Goal: Task Accomplishment & Management: Manage account settings

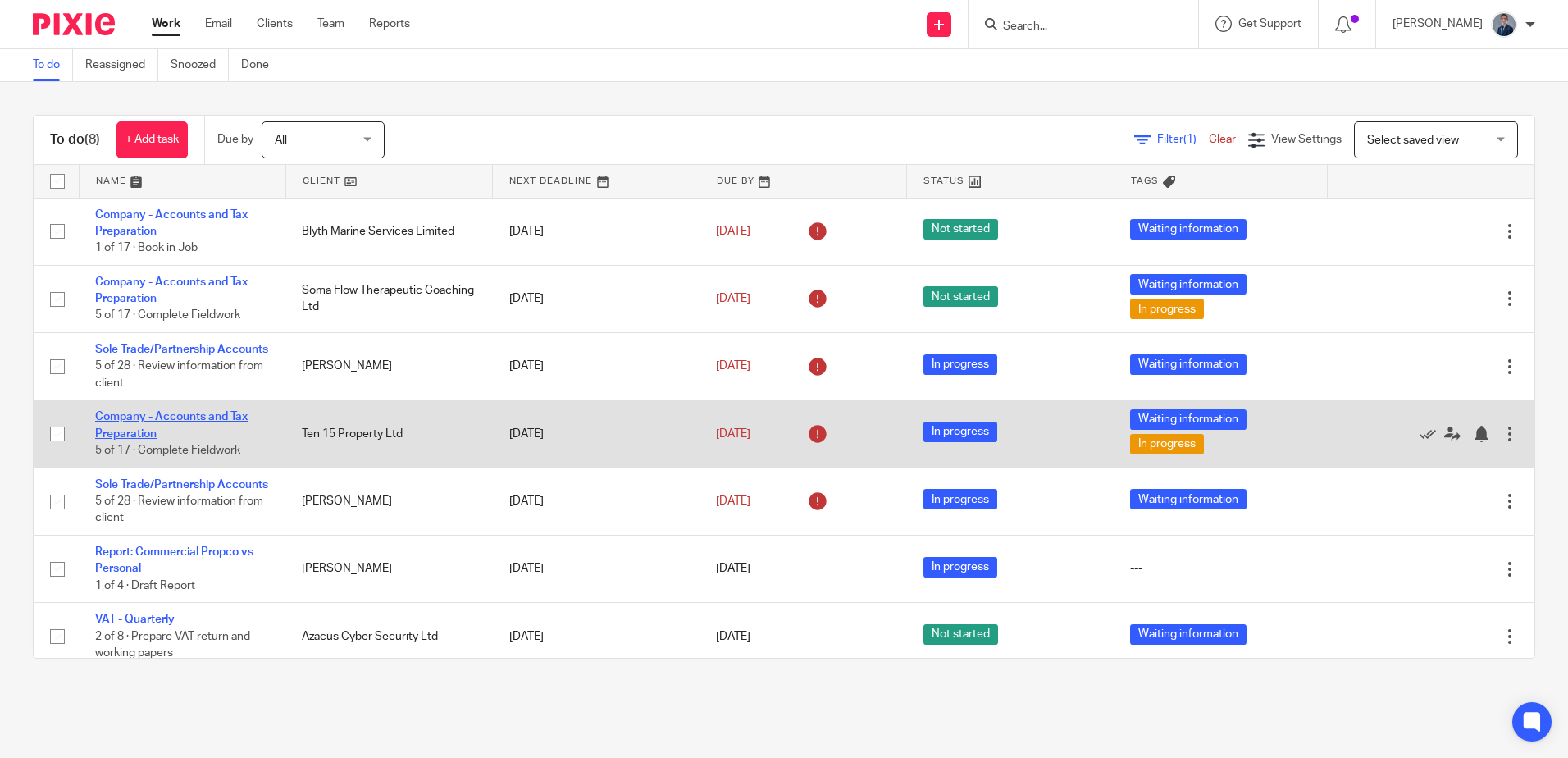
click at [187, 431] on link "Company - Accounts and Tax Preparation" at bounding box center [171, 425] width 152 height 28
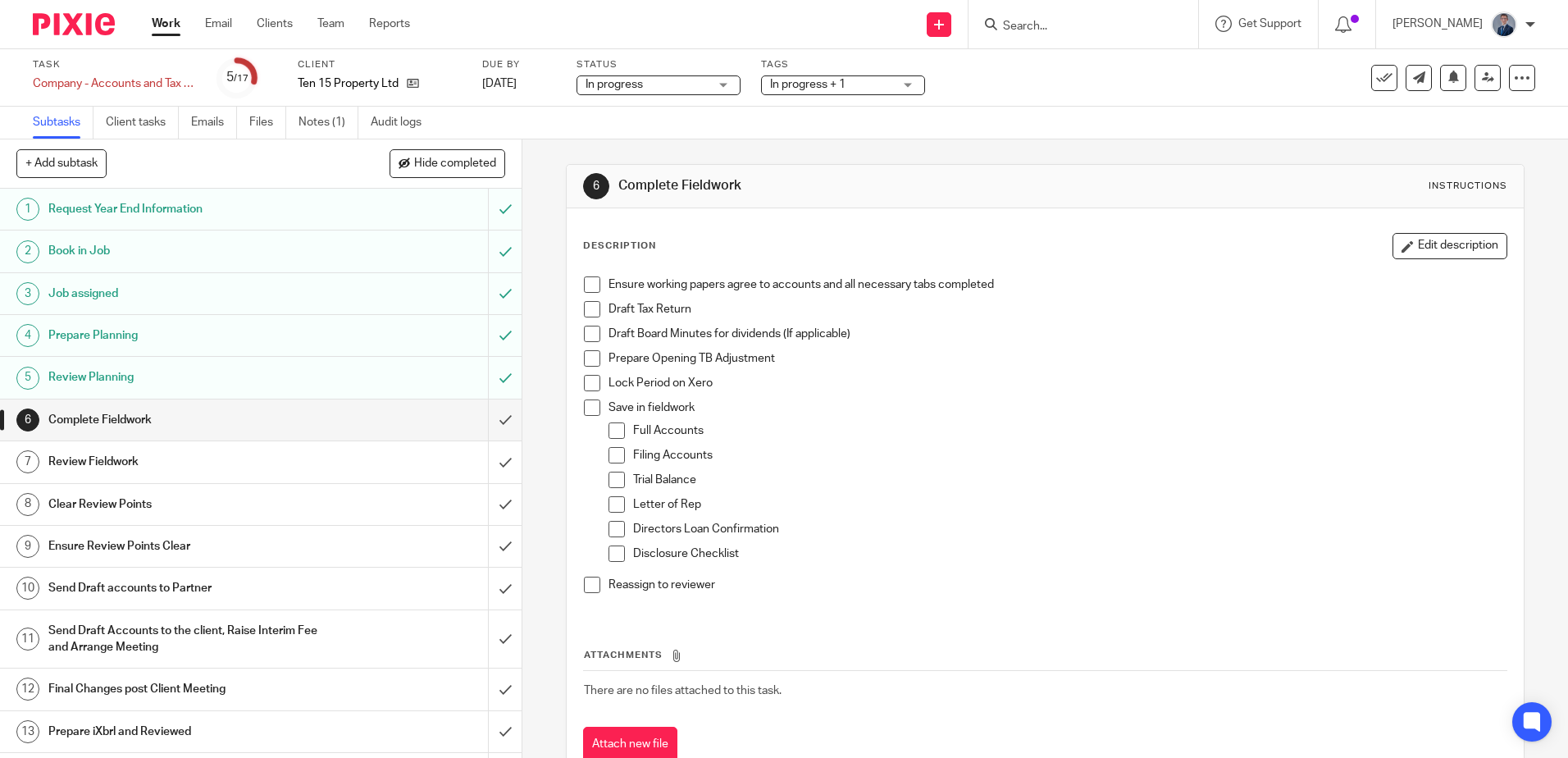
click at [879, 83] on span "In progress + 1" at bounding box center [832, 85] width 123 height 17
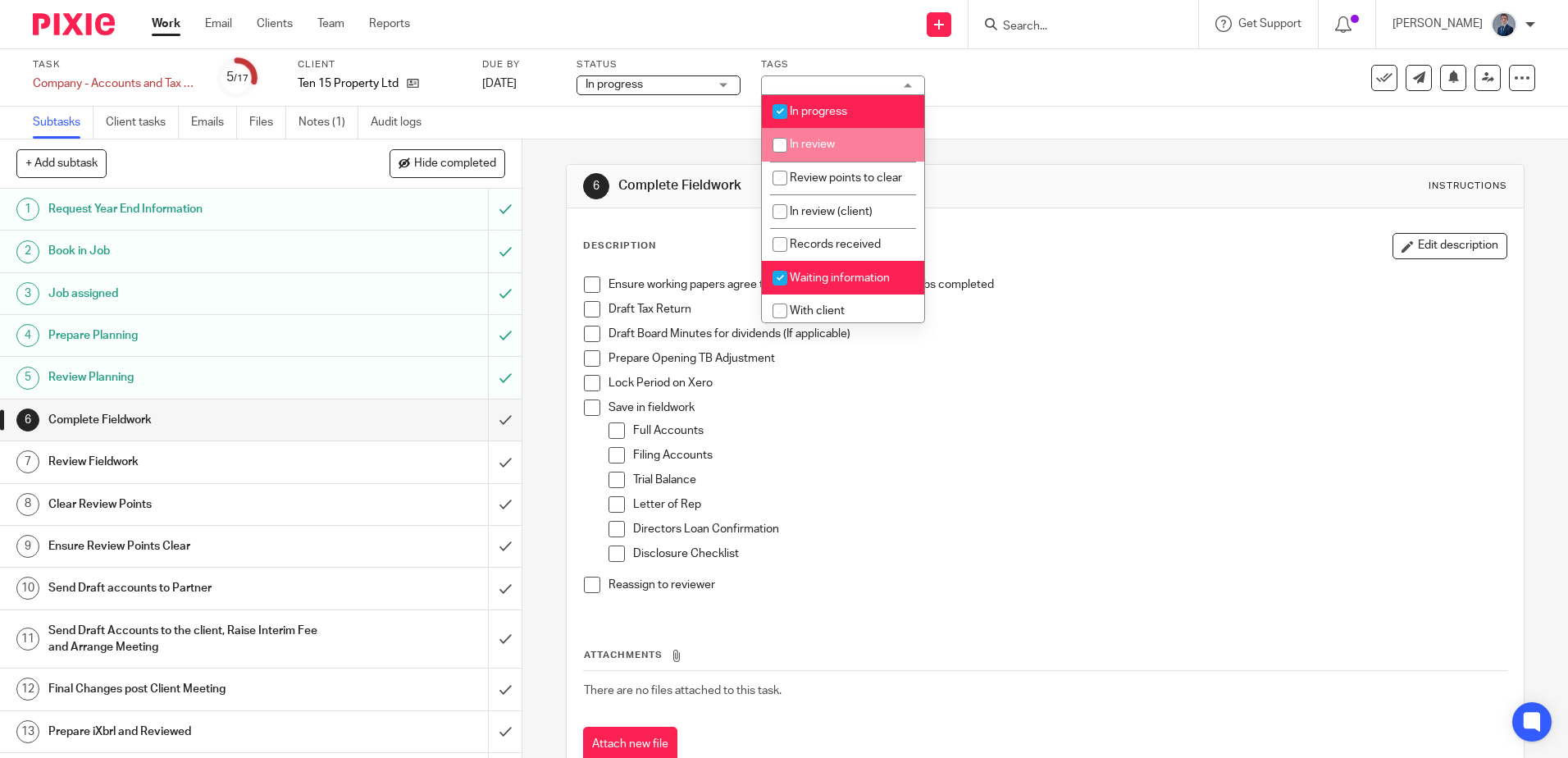
click at [793, 146] on input "checkbox" at bounding box center [779, 145] width 31 height 31
checkbox input "true"
click at [791, 294] on input "checkbox" at bounding box center [779, 278] width 31 height 31
checkbox input "false"
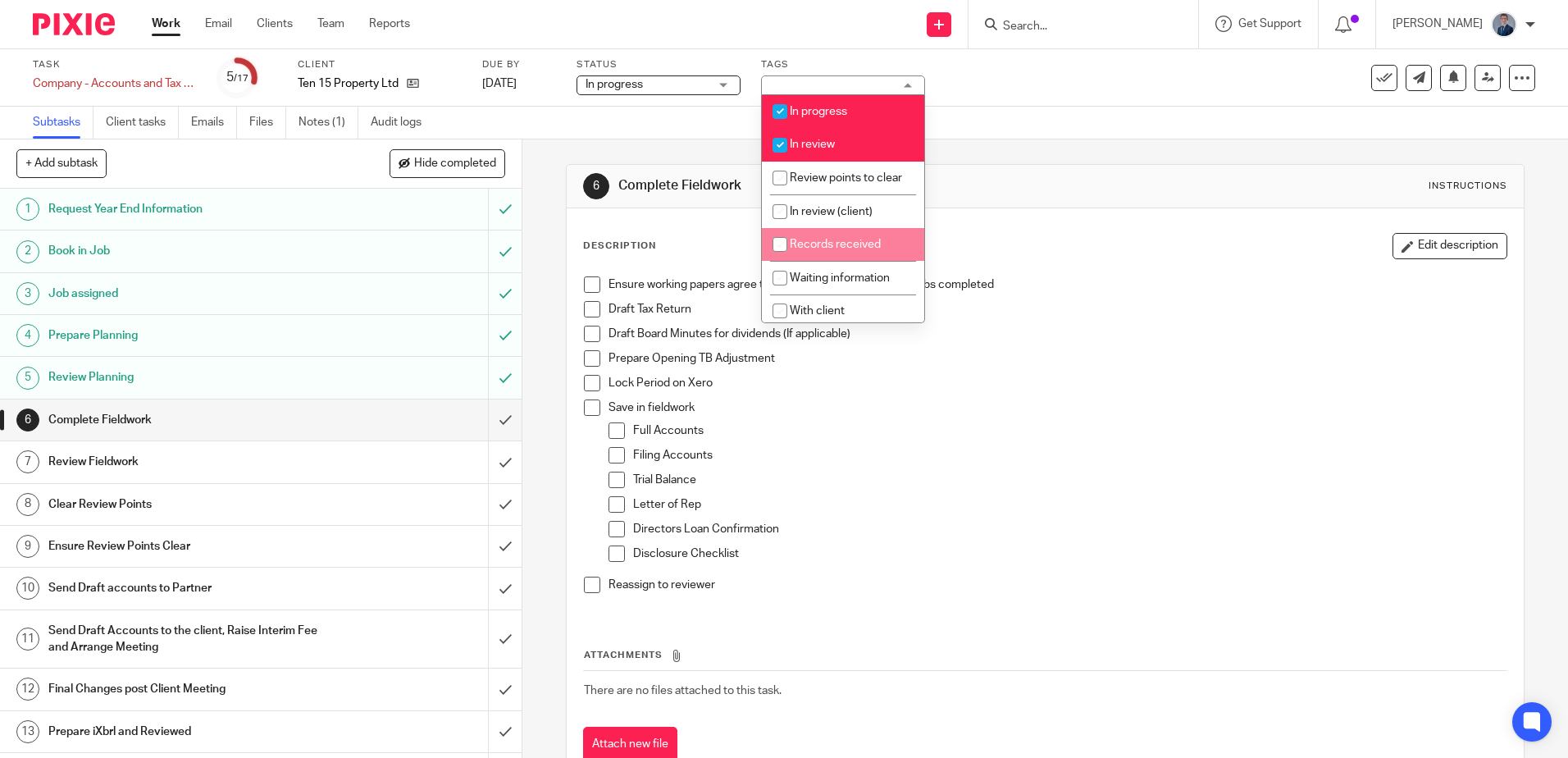
click at [589, 294] on li "Ensure working papers agree to accounts and all necessary tabs completed" at bounding box center [1045, 289] width 921 height 24
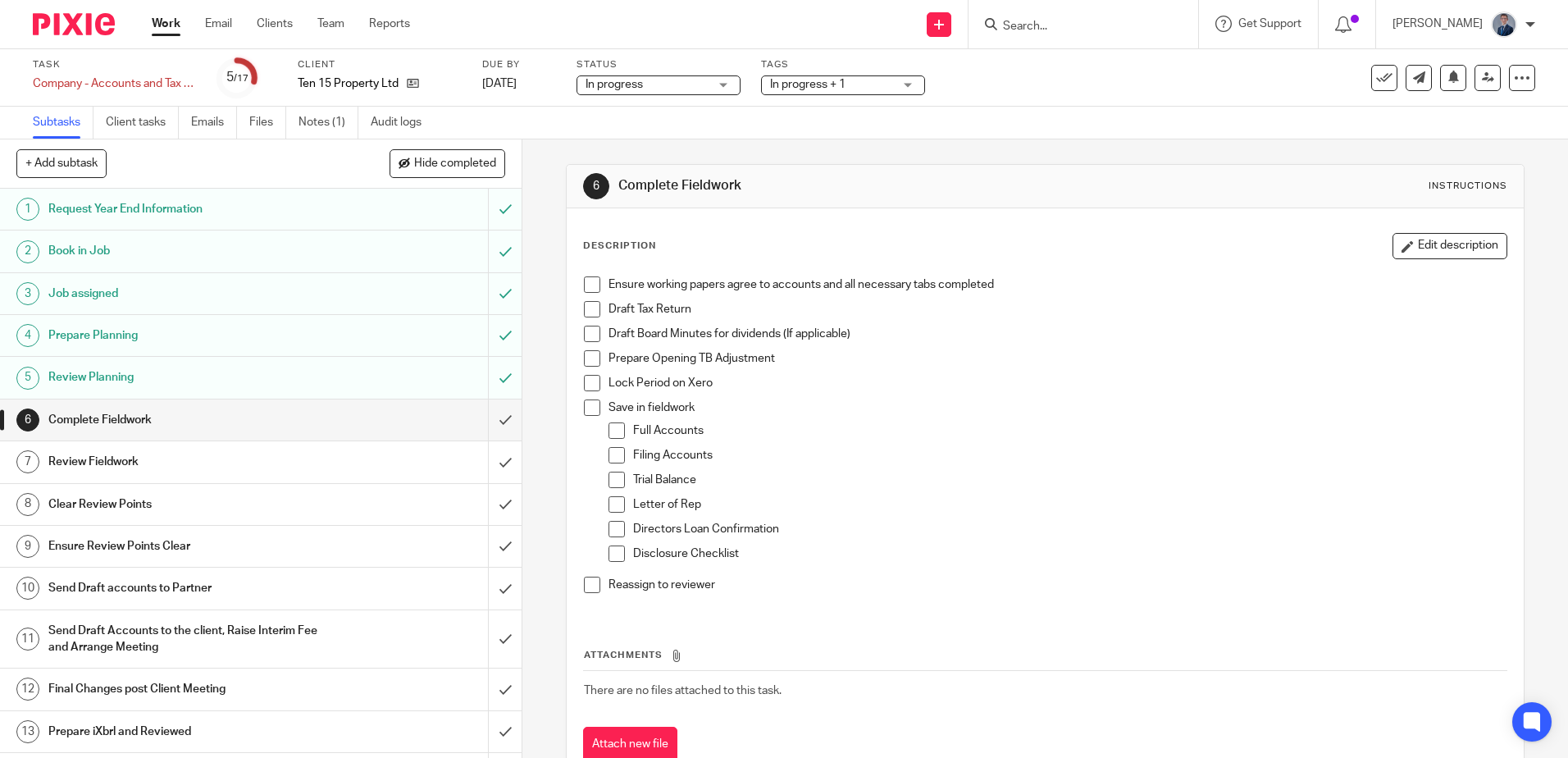
click at [589, 286] on span at bounding box center [593, 285] width 17 height 17
click at [584, 317] on li "Draft Tax Return" at bounding box center [1045, 313] width 921 height 24
click at [584, 314] on span at bounding box center [593, 310] width 17 height 17
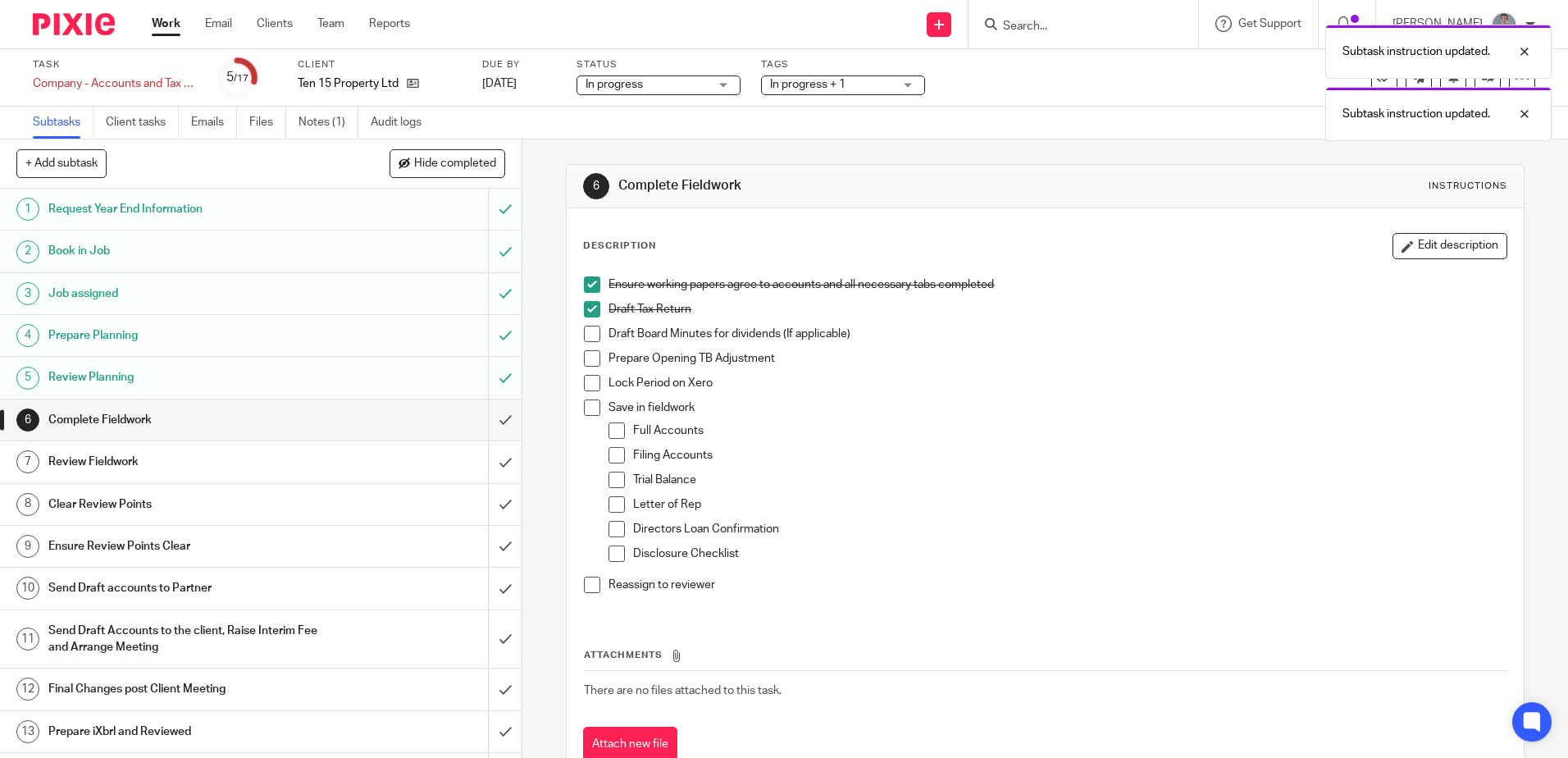
click at [585, 354] on span at bounding box center [593, 359] width 17 height 17
click at [584, 382] on span at bounding box center [593, 384] width 17 height 17
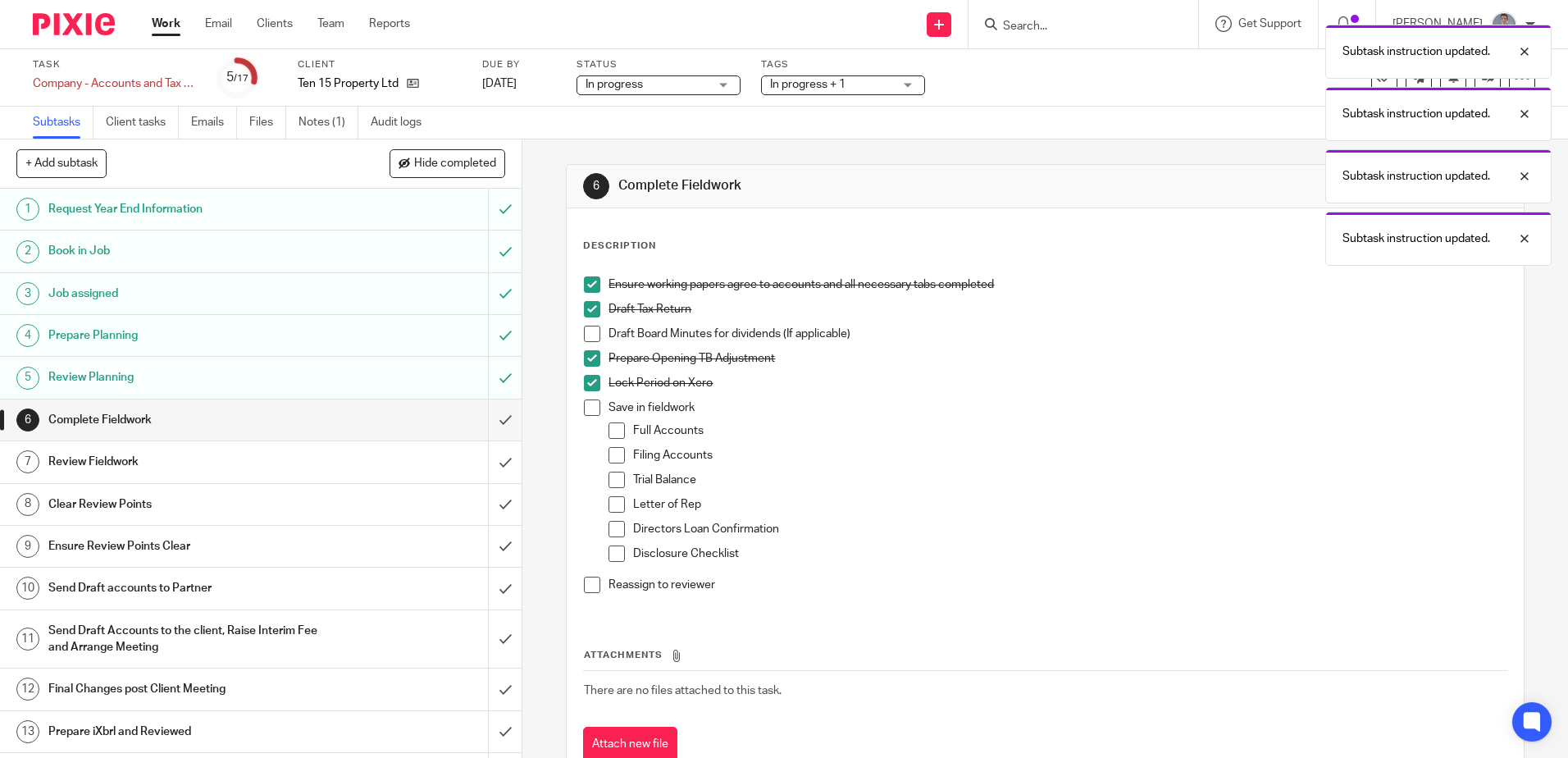
click at [591, 411] on span at bounding box center [593, 408] width 17 height 17
click at [615, 429] on span at bounding box center [617, 431] width 17 height 17
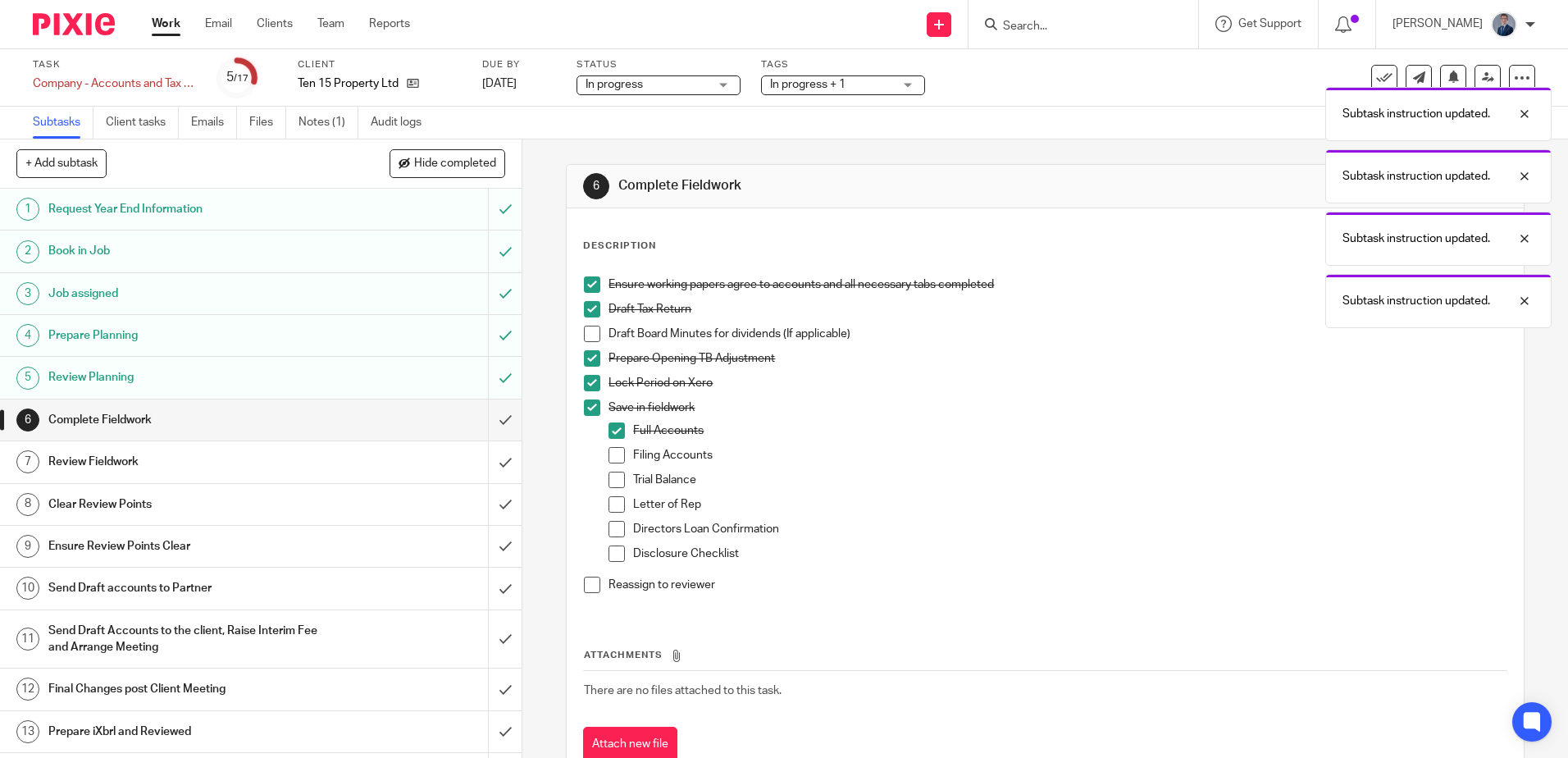
click at [610, 458] on span at bounding box center [617, 456] width 17 height 17
click at [609, 481] on span at bounding box center [617, 480] width 17 height 17
click at [609, 506] on span at bounding box center [617, 505] width 17 height 17
click at [609, 527] on span at bounding box center [617, 529] width 17 height 17
click at [586, 585] on span at bounding box center [593, 586] width 17 height 17
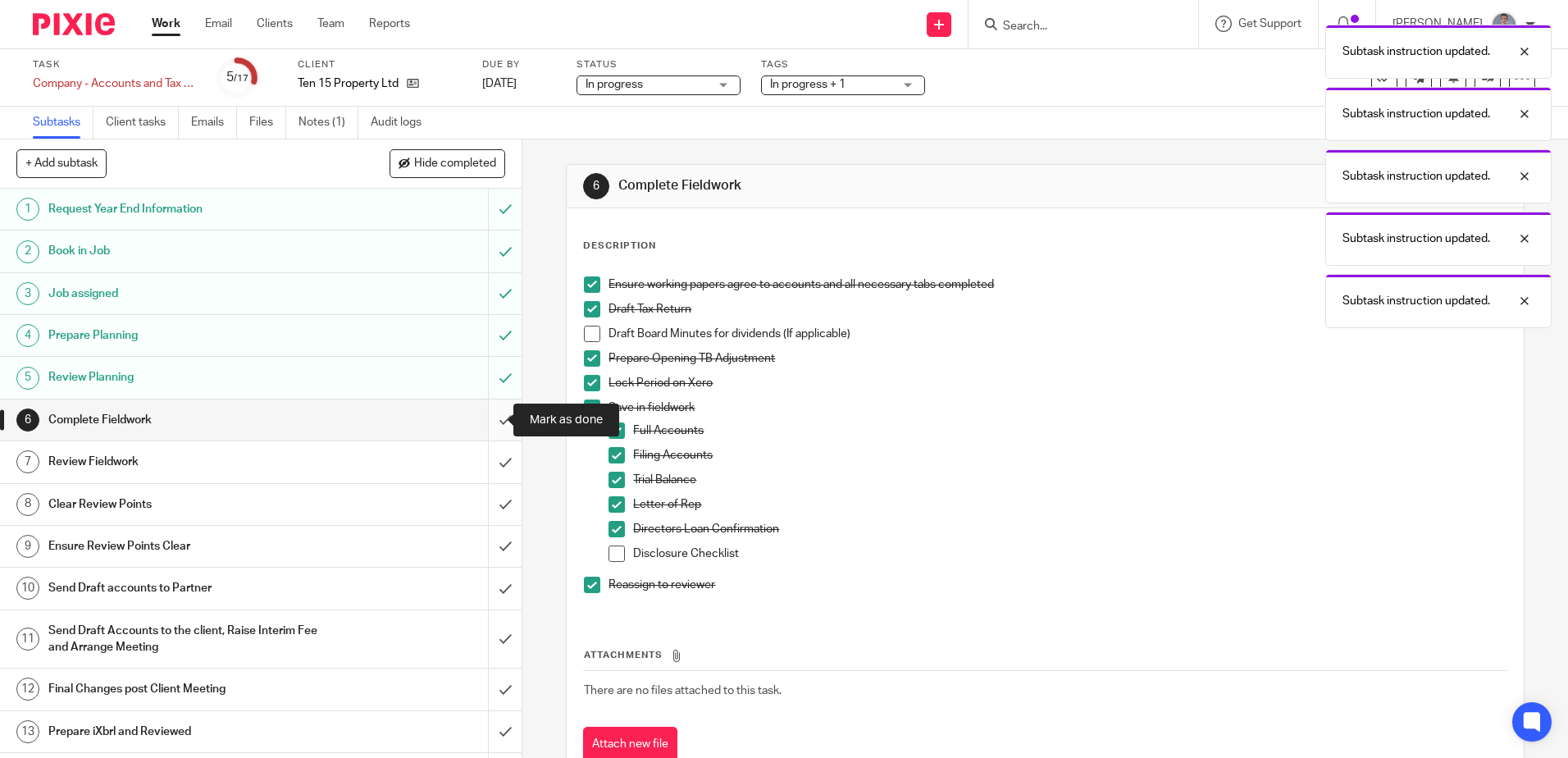
click at [489, 419] on input "submit" at bounding box center [261, 420] width 521 height 41
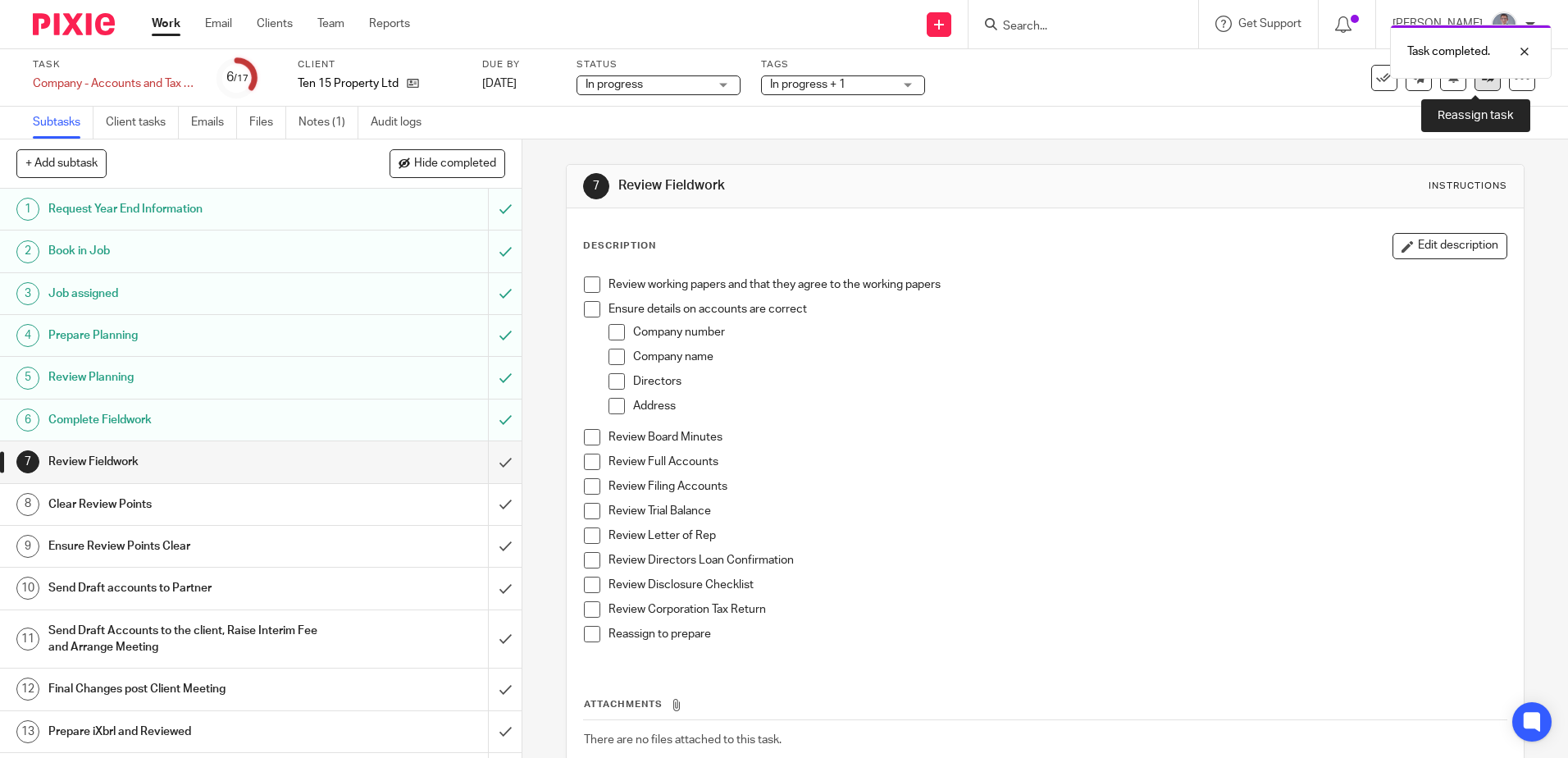
click at [1482, 83] on icon at bounding box center [1488, 77] width 13 height 13
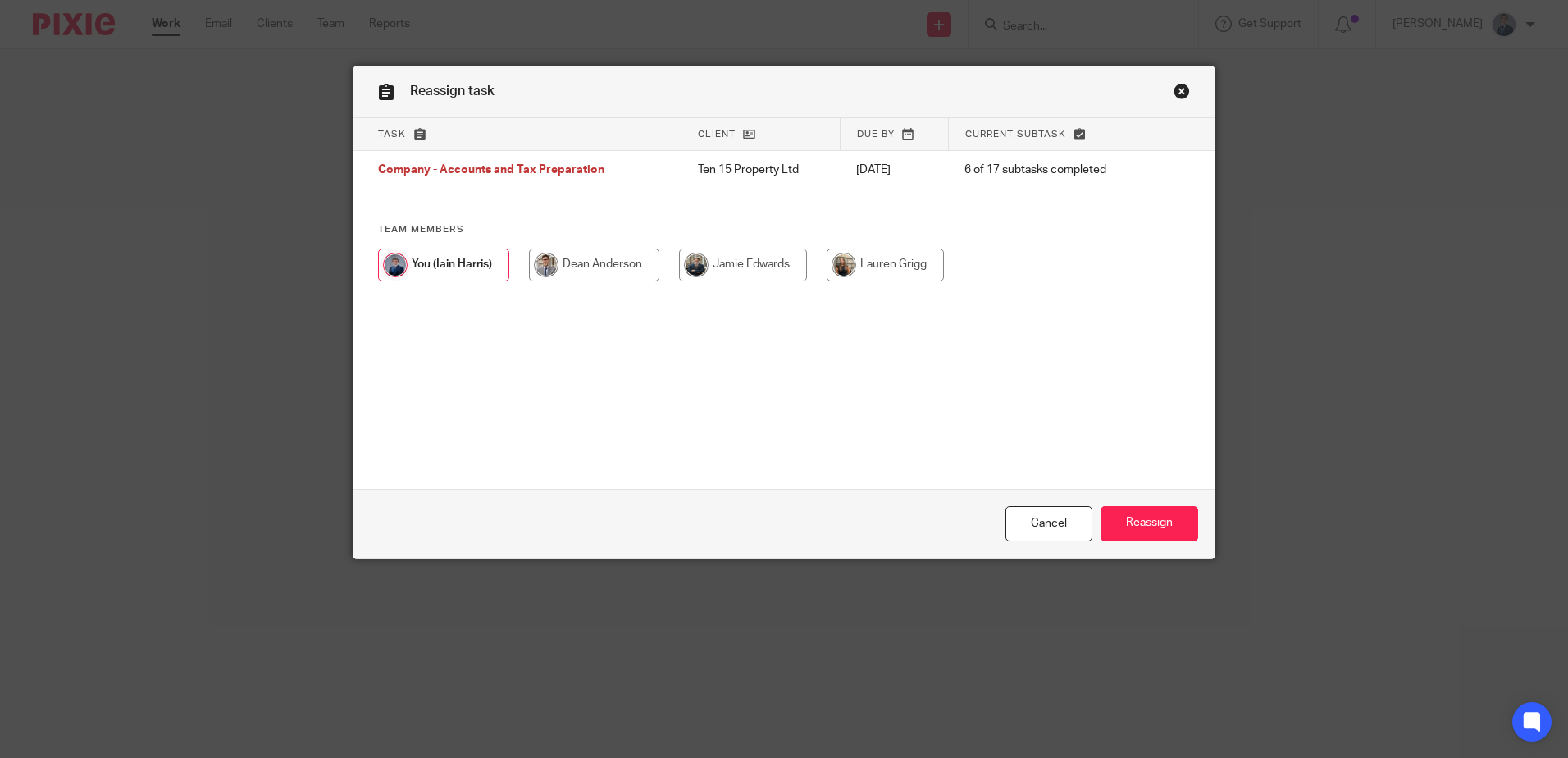
click at [581, 269] on input "radio" at bounding box center [594, 265] width 130 height 33
radio input "true"
click at [1134, 514] on input "Reassign" at bounding box center [1149, 524] width 98 height 35
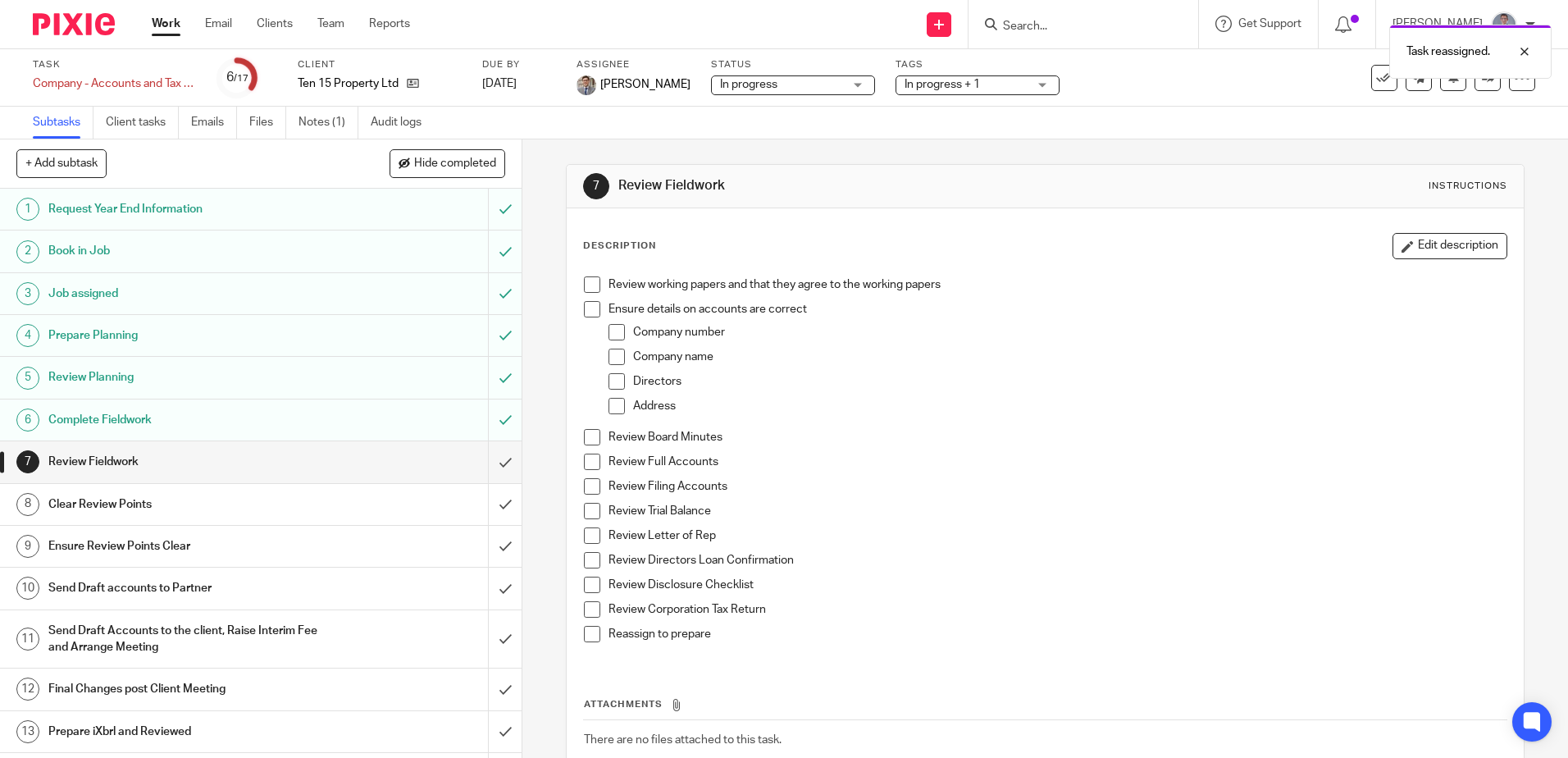
click at [159, 21] on link "Work" at bounding box center [166, 24] width 29 height 17
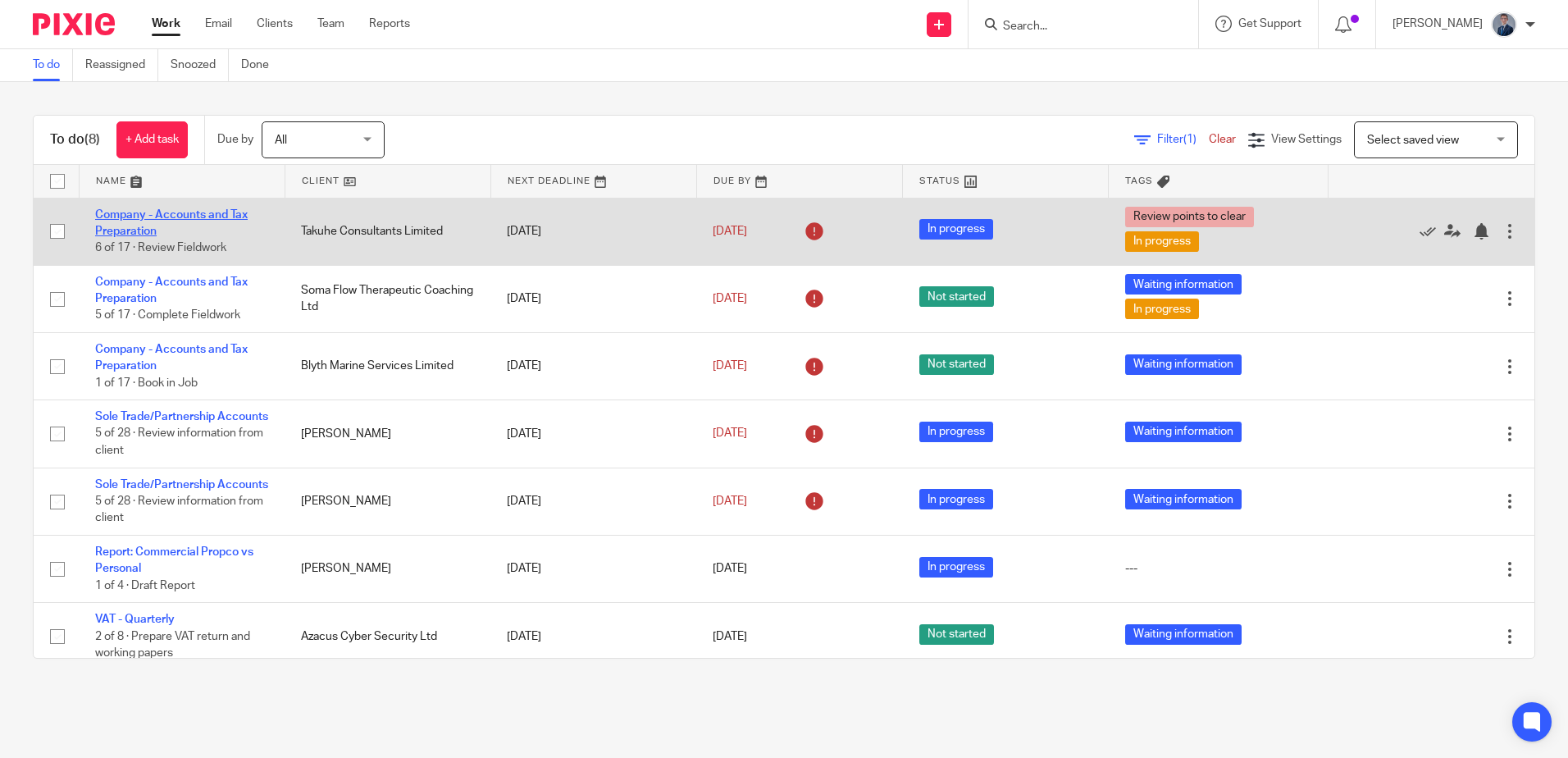
click at [215, 215] on link "Company - Accounts and Tax Preparation" at bounding box center [171, 223] width 152 height 28
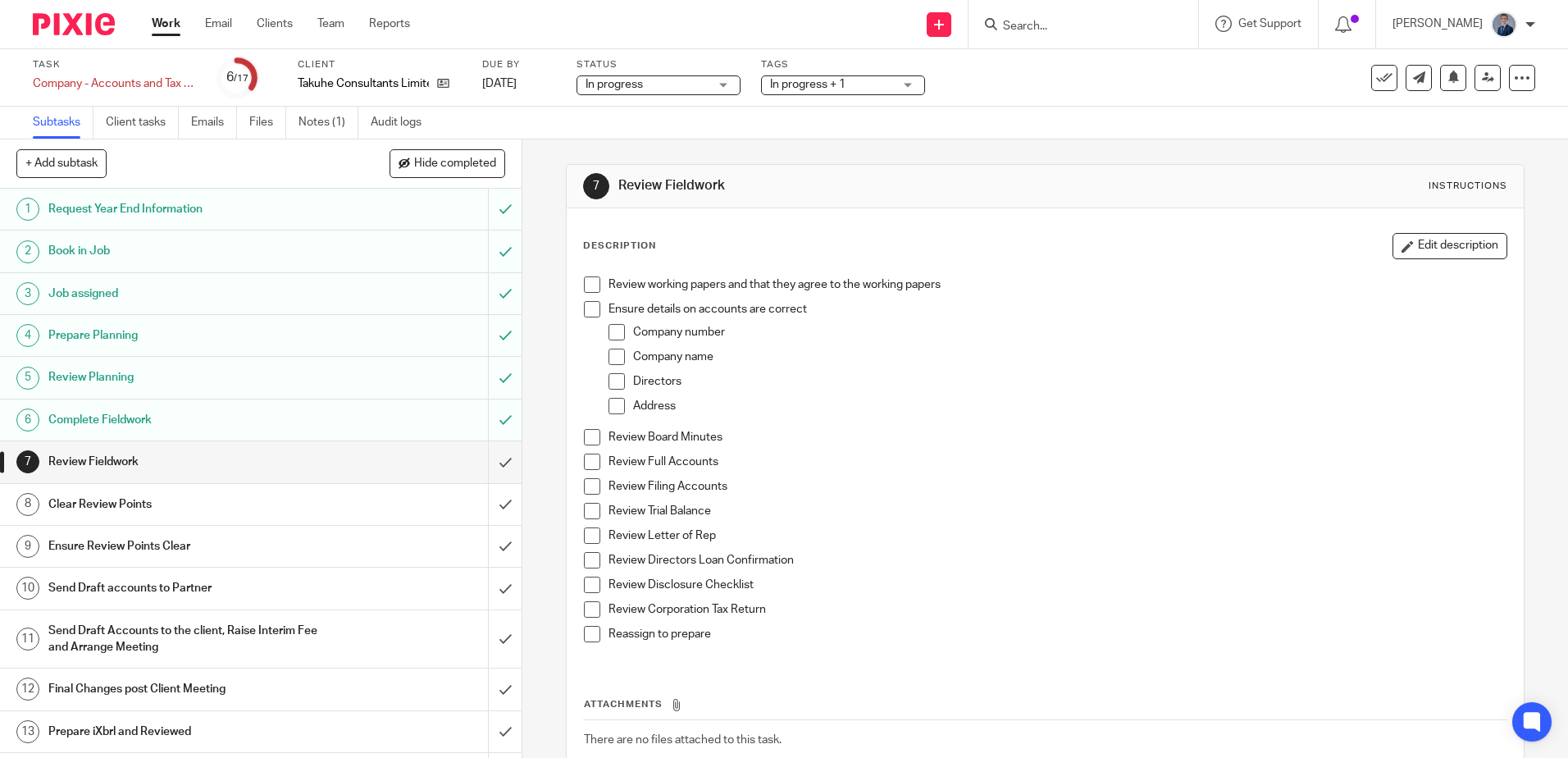
click at [858, 86] on span "In progress + 1" at bounding box center [832, 85] width 123 height 17
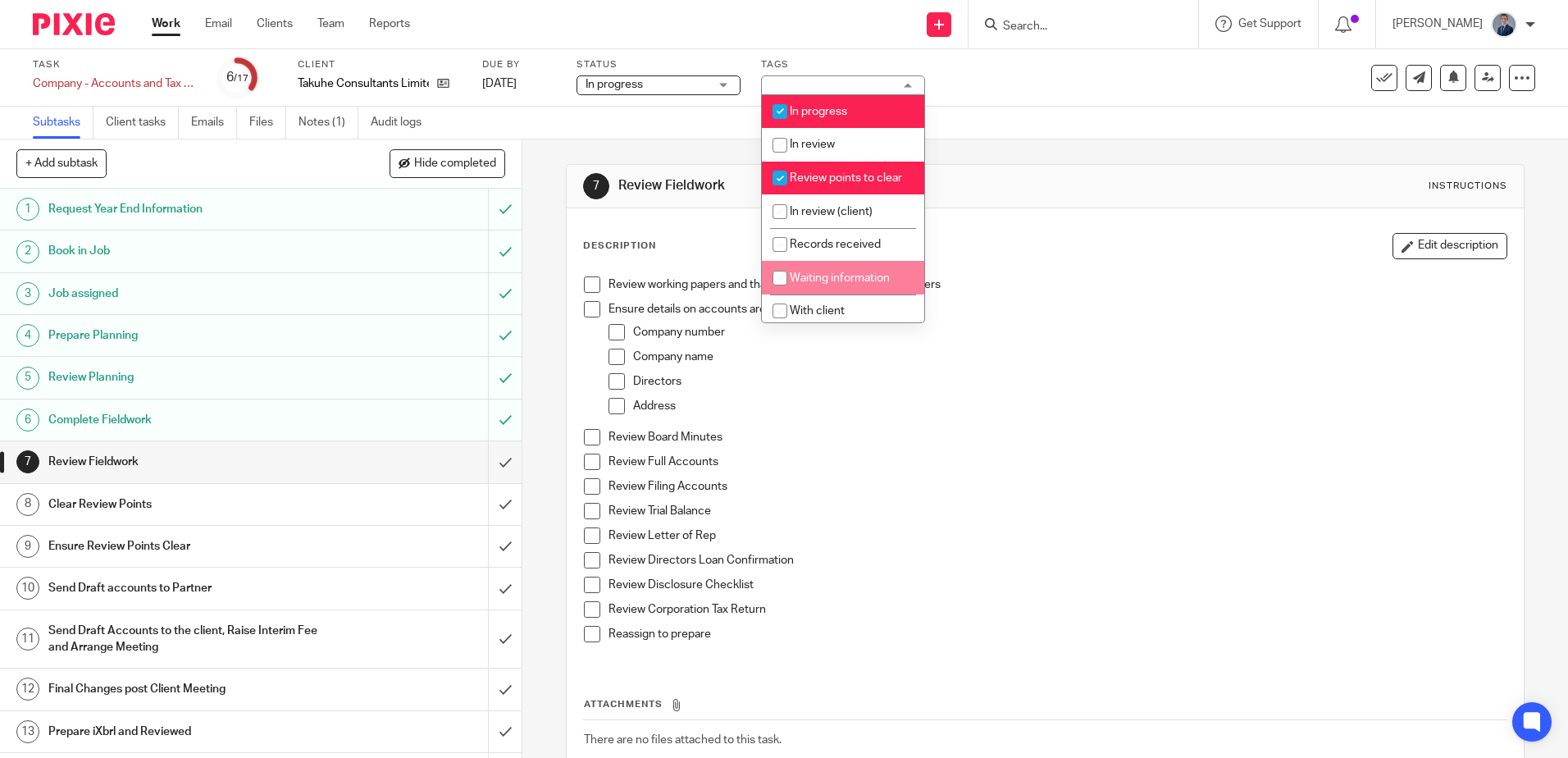
click at [826, 288] on li "Waiting information" at bounding box center [842, 278] width 162 height 34
checkbox input "true"
click at [1064, 299] on div "Review working papers and that they agree to the working papers" at bounding box center [1057, 289] width 897 height 24
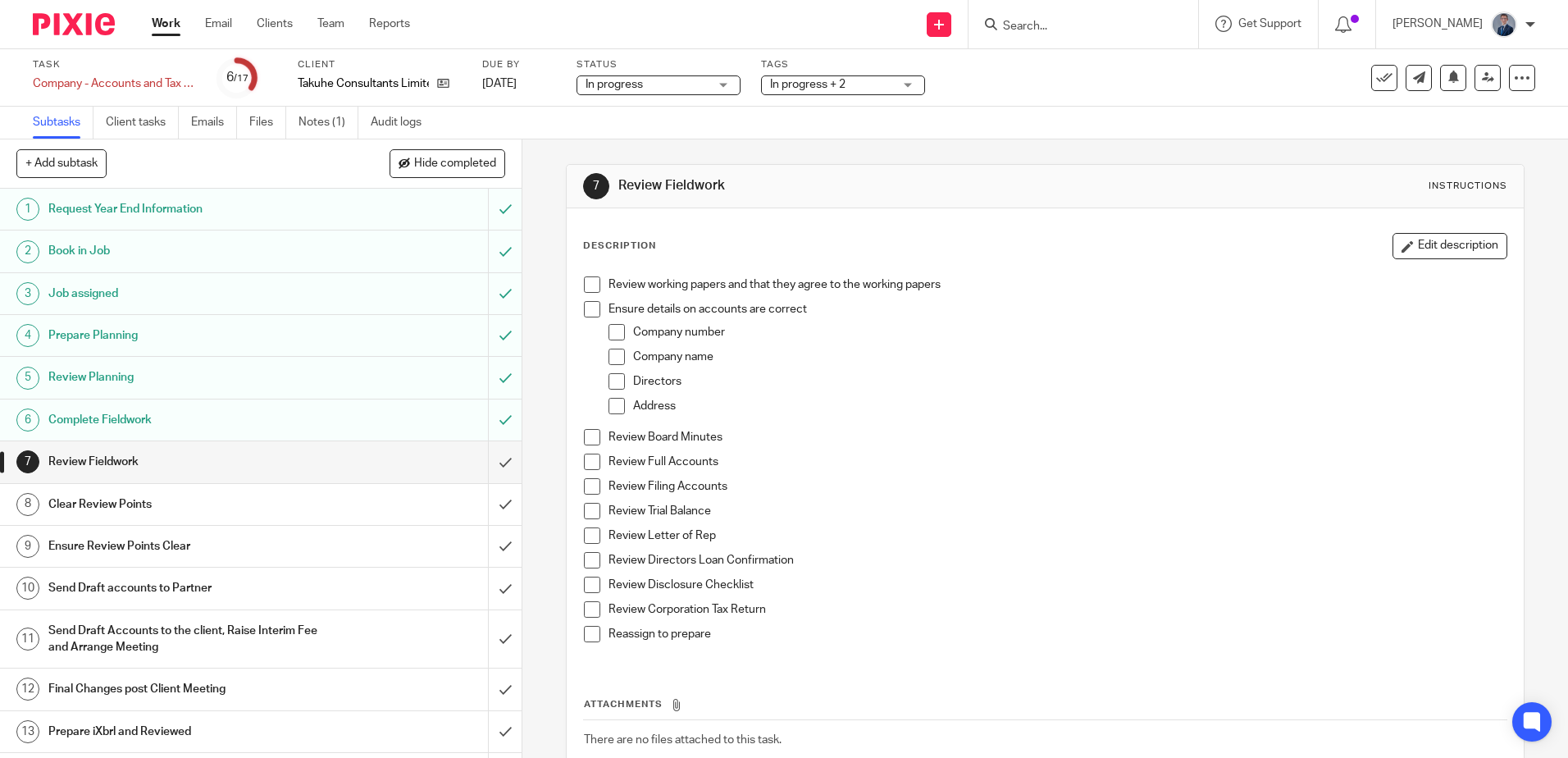
click at [160, 19] on link "Work" at bounding box center [166, 24] width 29 height 17
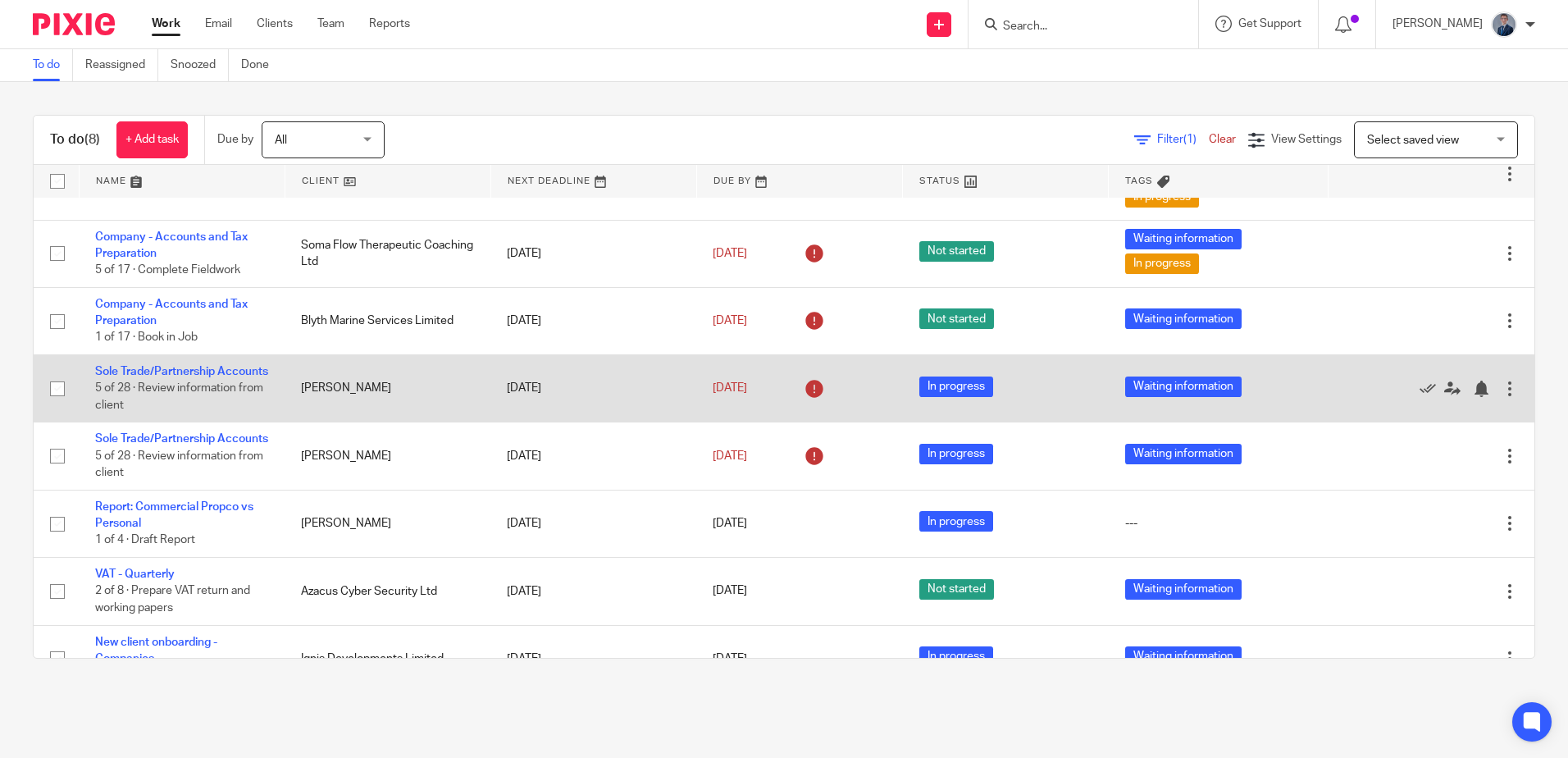
scroll to position [136, 0]
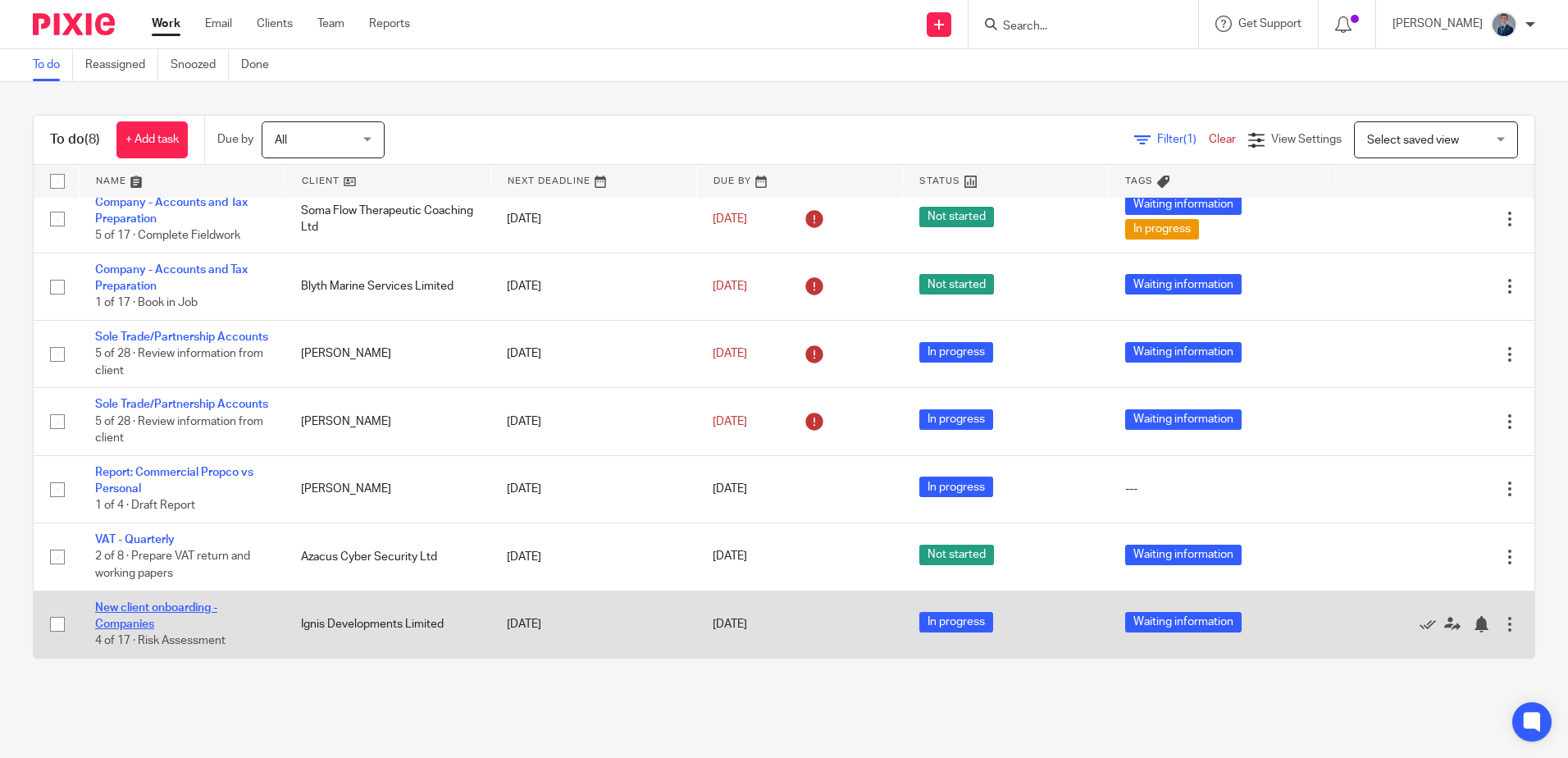
click at [162, 610] on link "New client onboarding - Companies" at bounding box center [156, 616] width 122 height 28
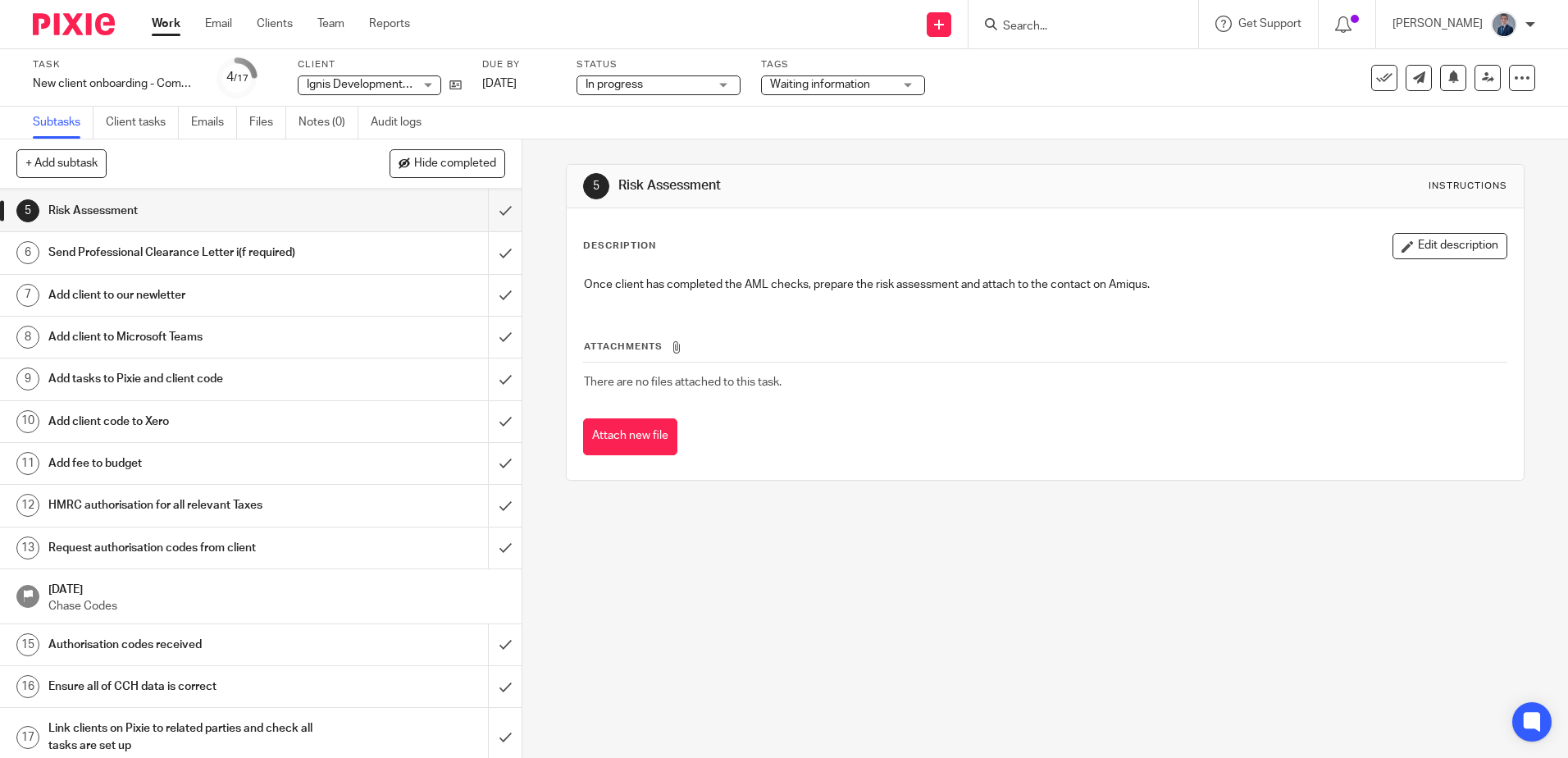
scroll to position [193, 0]
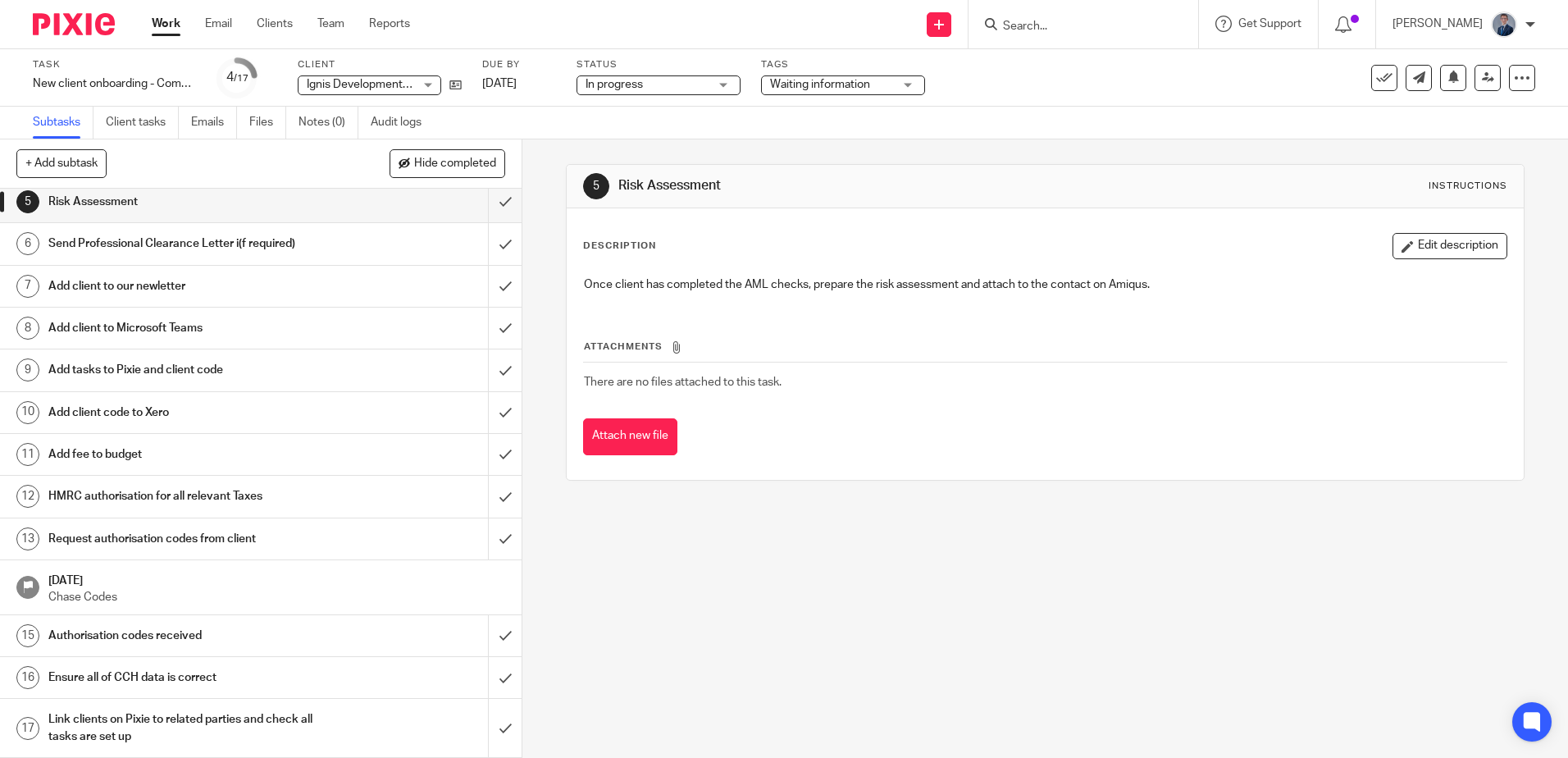
click at [78, 24] on img at bounding box center [74, 24] width 82 height 22
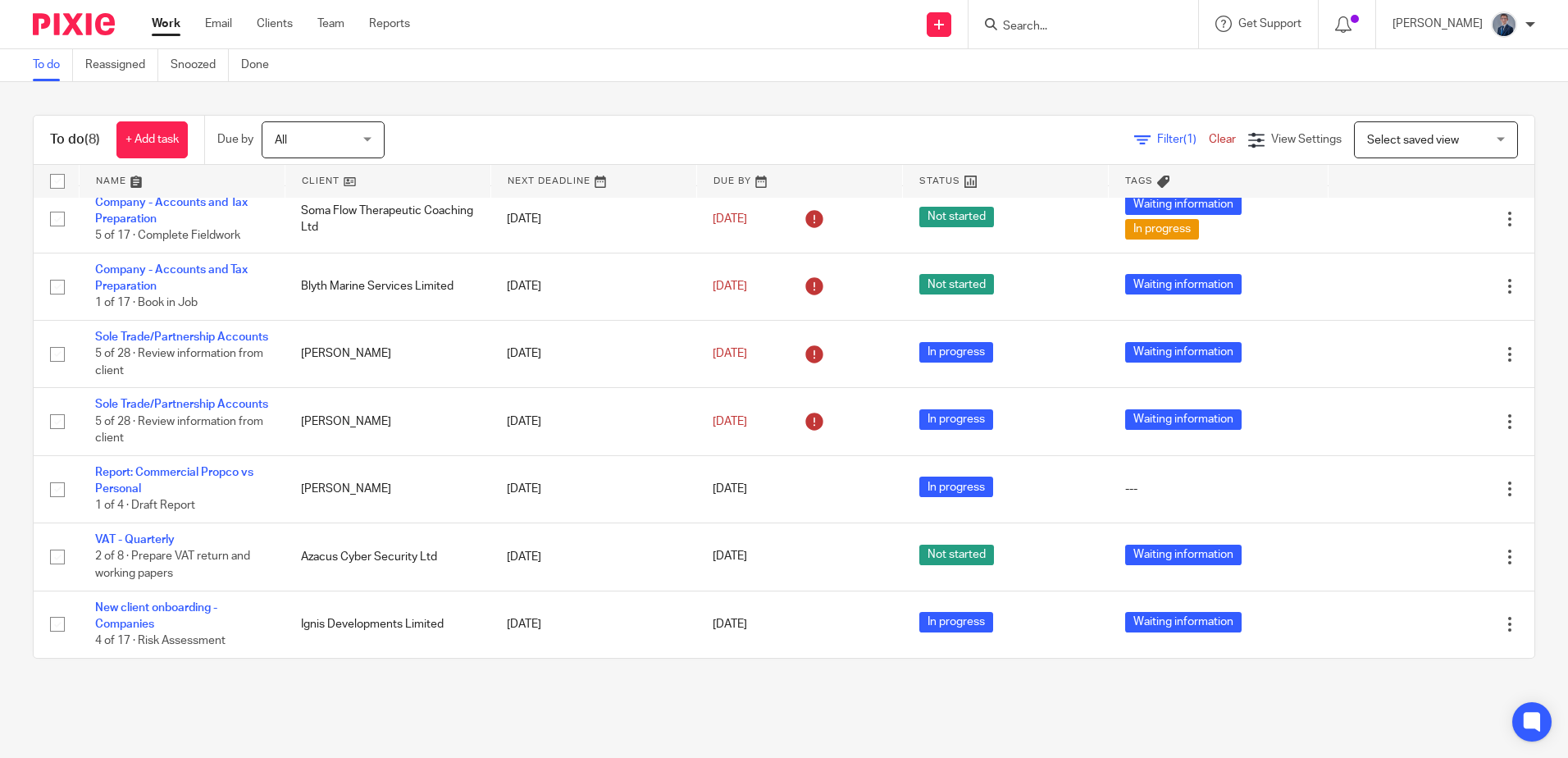
scroll to position [136, 0]
